Goal: Find specific page/section: Find specific page/section

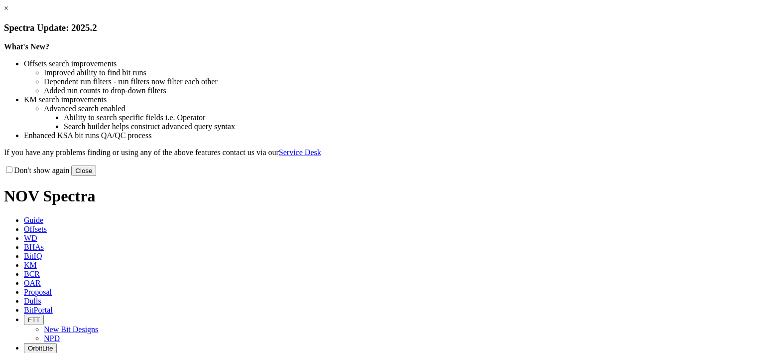
click at [96, 176] on button "Close" at bounding box center [83, 170] width 25 height 10
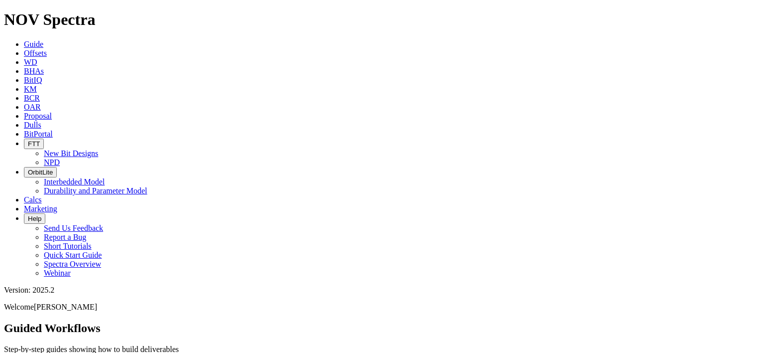
click at [41, 121] on link "Dulls" at bounding box center [32, 125] width 17 height 8
click at [92, 352] on input "text" at bounding box center [48, 359] width 88 height 10
paste input "A317107"
type input "A317107"
